Goal: Task Accomplishment & Management: Manage account settings

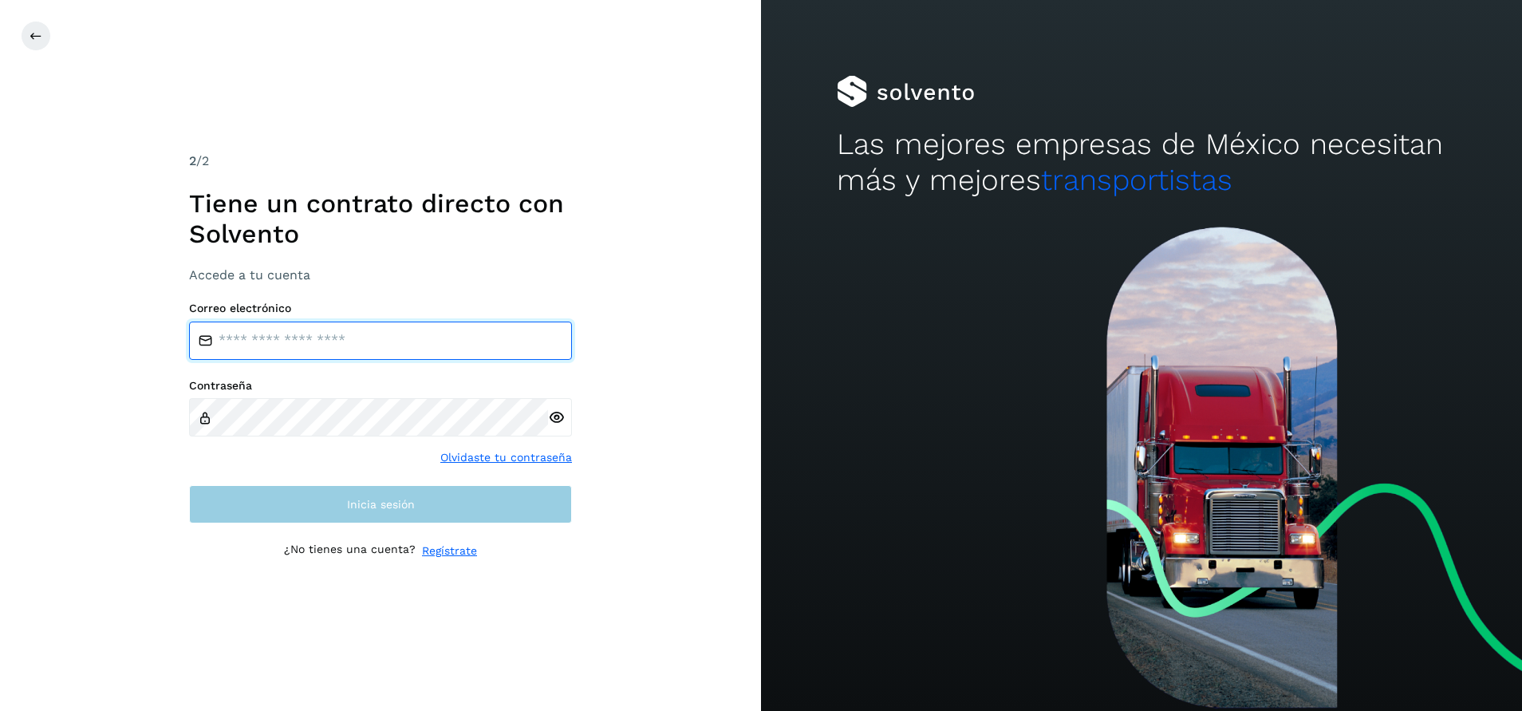
type input "**********"
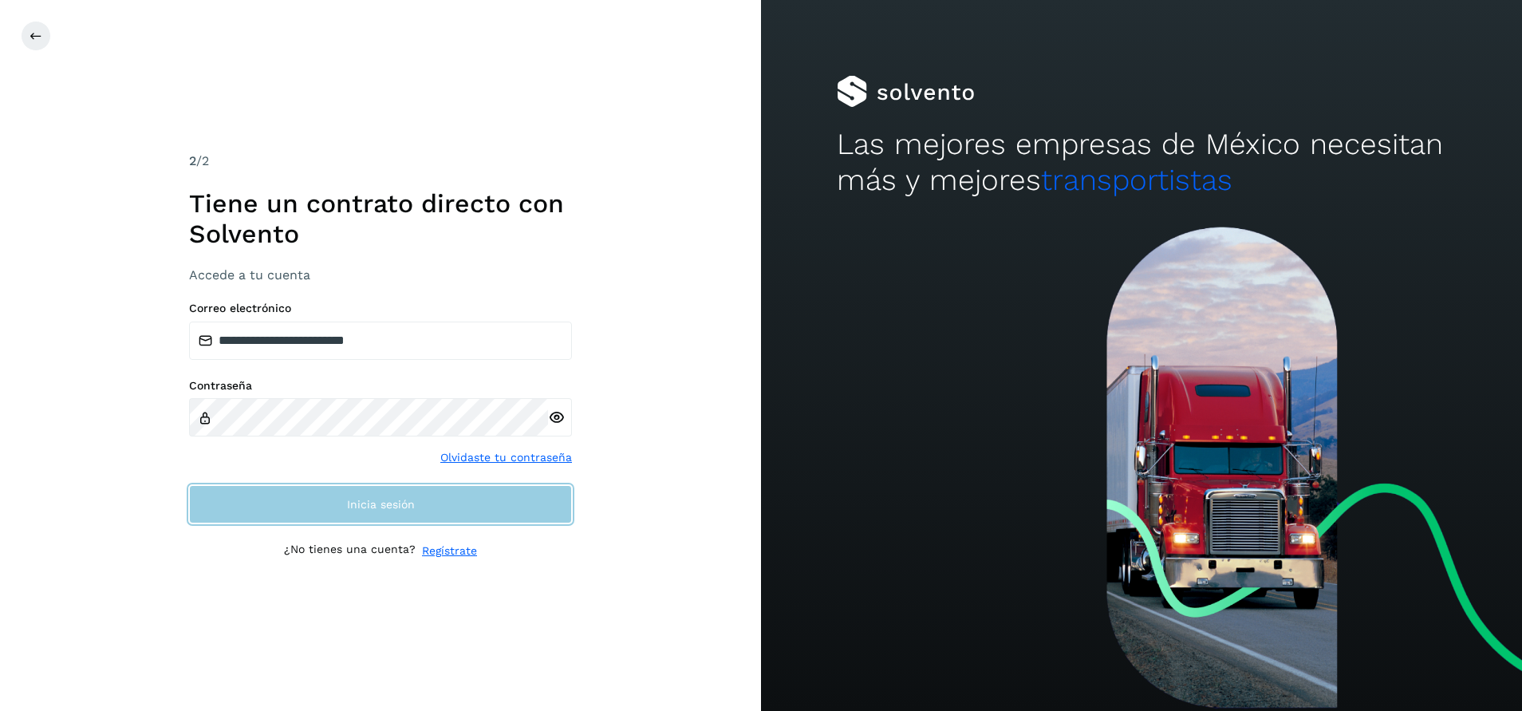
click at [409, 519] on button "Inicia sesión" at bounding box center [380, 504] width 383 height 38
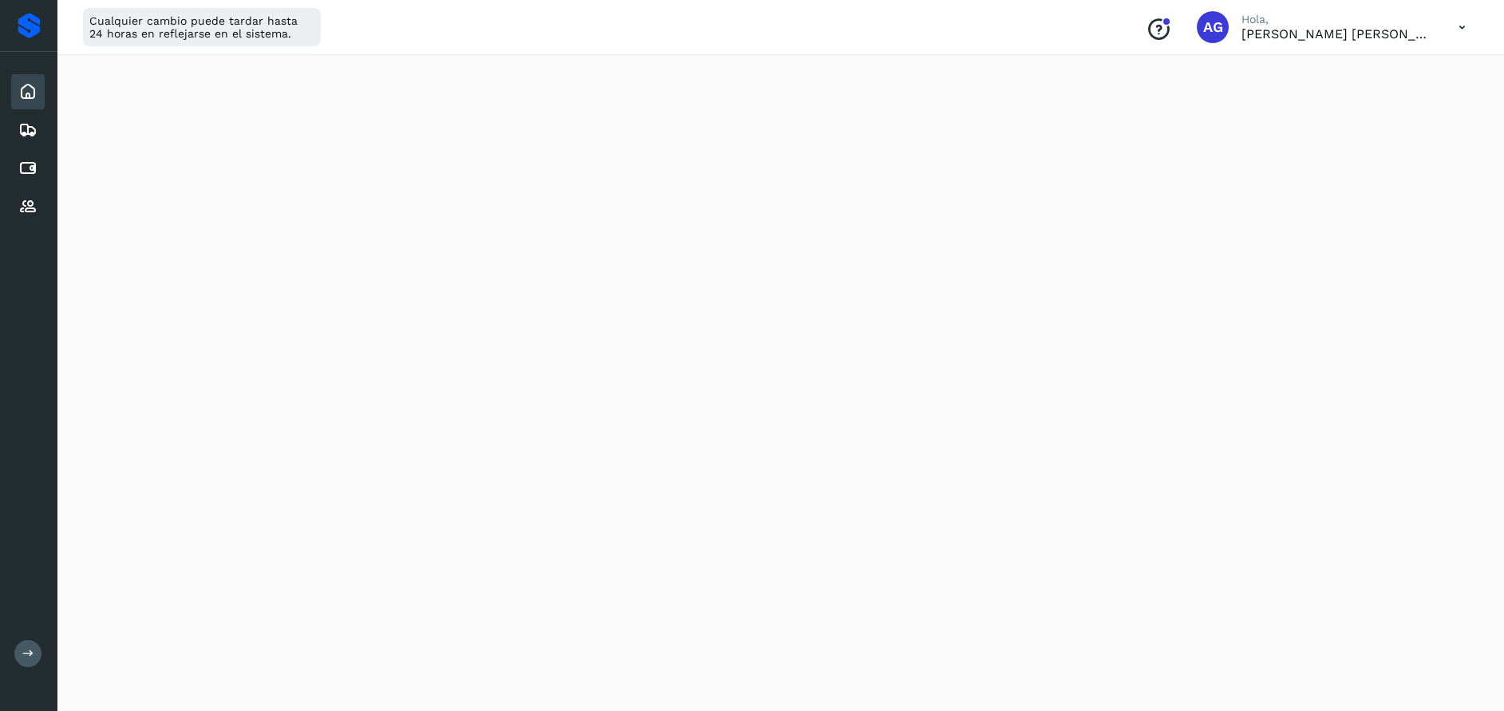
scroll to position [760, 0]
click at [22, 128] on icon at bounding box center [27, 129] width 19 height 19
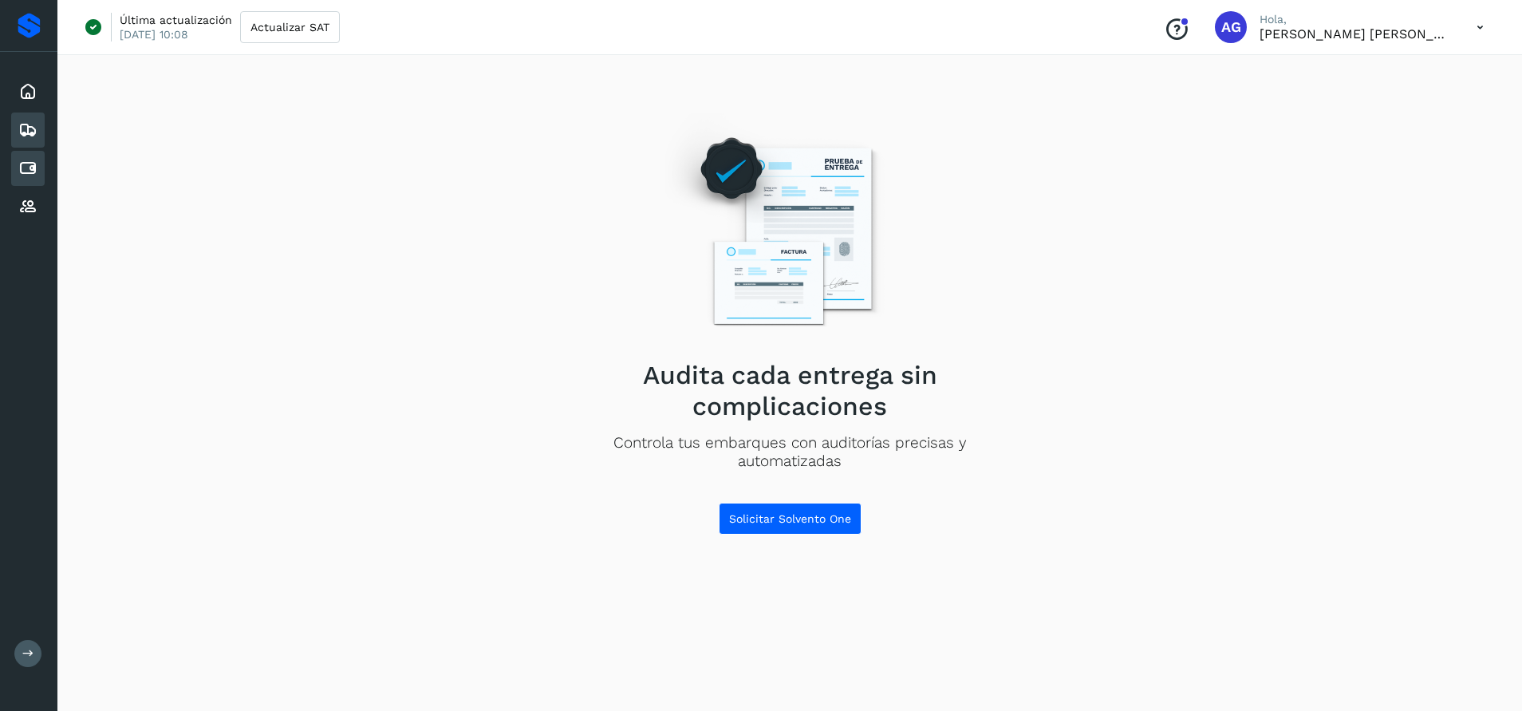
click at [22, 171] on icon at bounding box center [27, 168] width 19 height 19
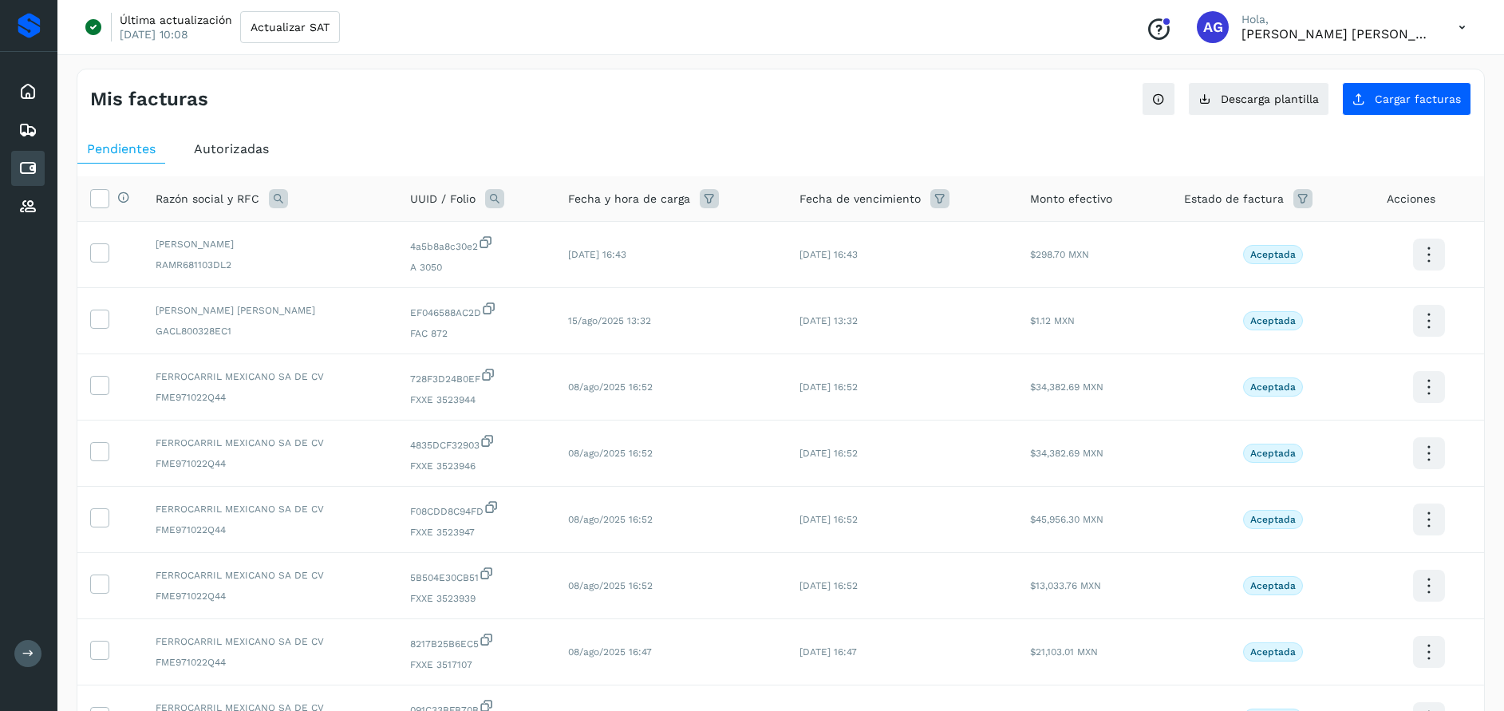
click at [277, 201] on icon at bounding box center [278, 198] width 19 height 19
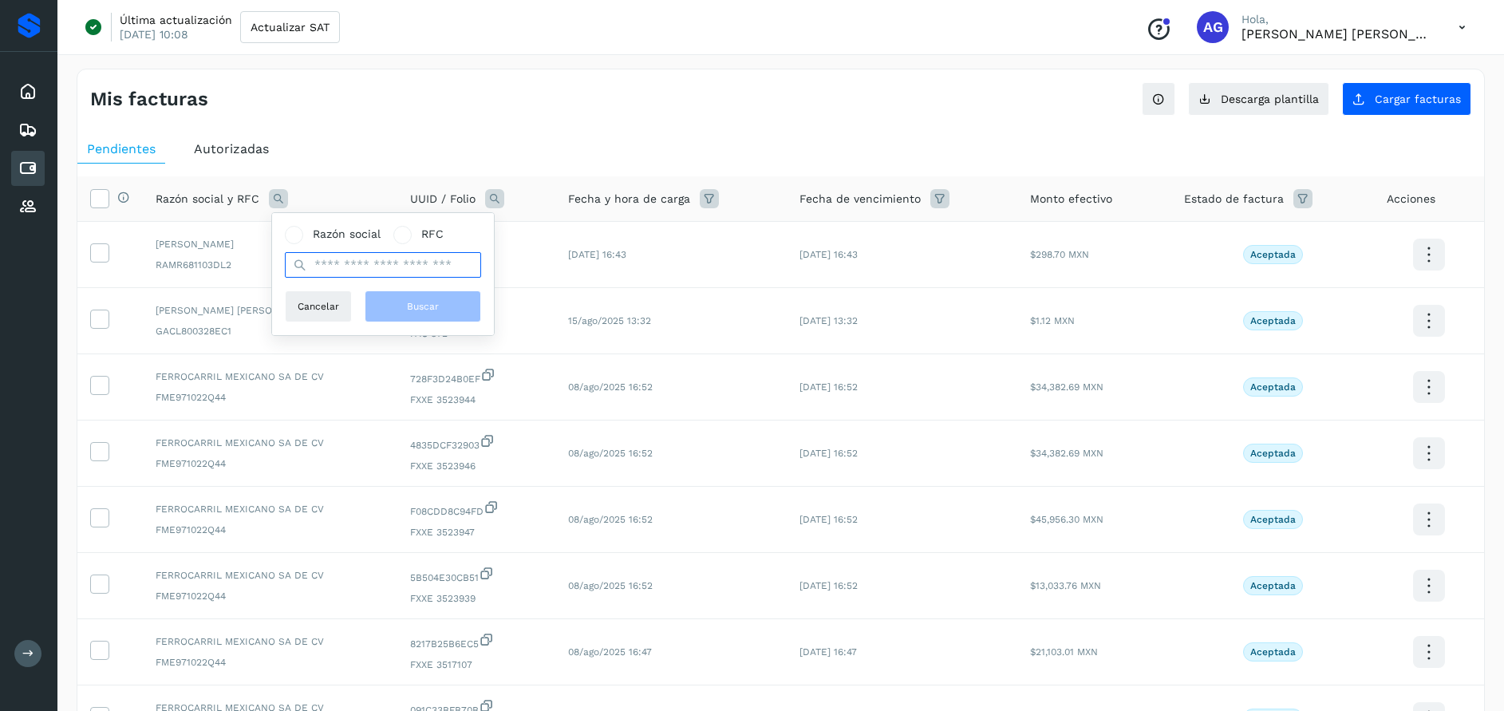
click at [346, 263] on input "text" at bounding box center [383, 265] width 196 height 26
type input "*"
